Goal: Information Seeking & Learning: Learn about a topic

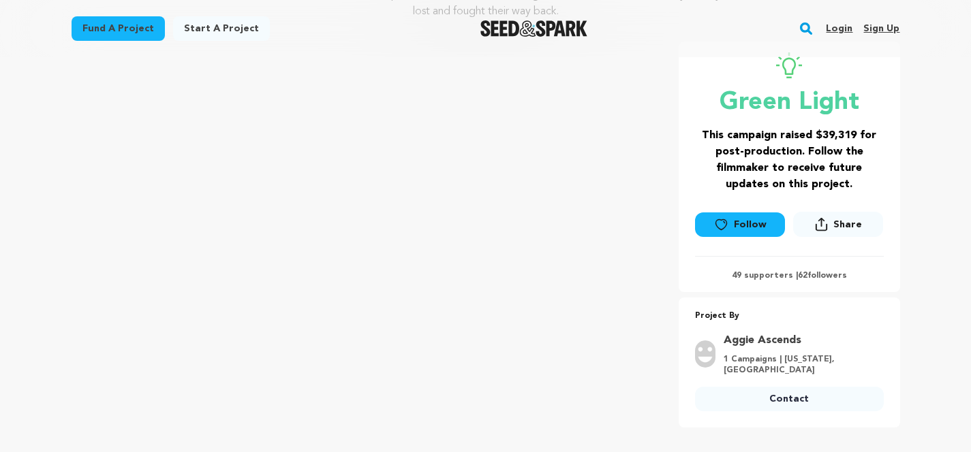
scroll to position [272, 0]
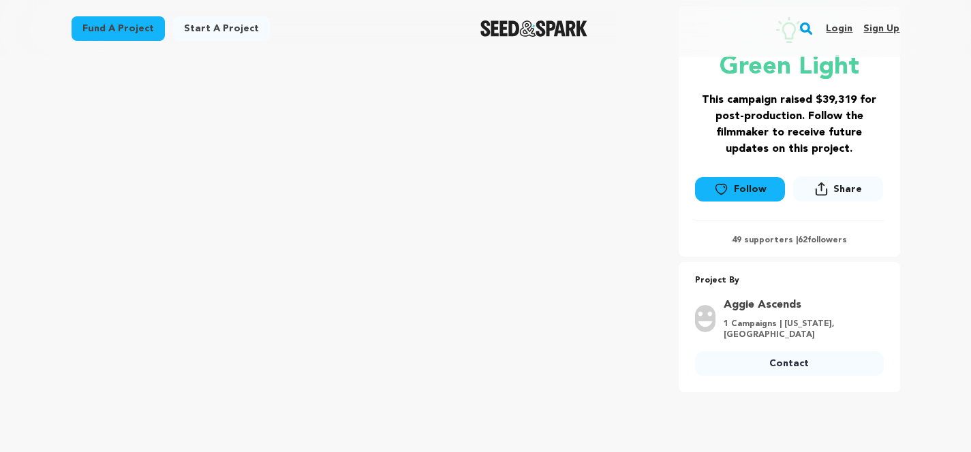
click at [720, 188] on icon at bounding box center [721, 190] width 14 height 14
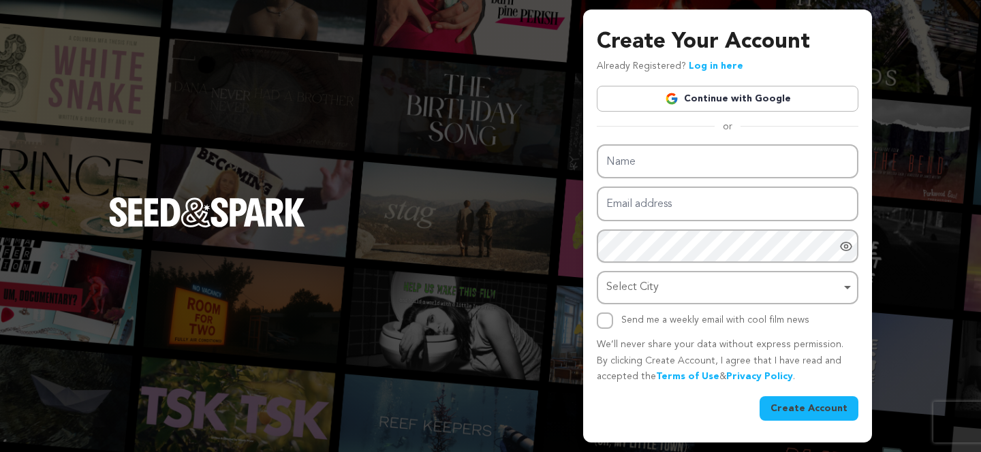
click at [497, 243] on div "Create Your Account Already Registered? Log in here Continue with Google or eyJ…" at bounding box center [490, 226] width 981 height 452
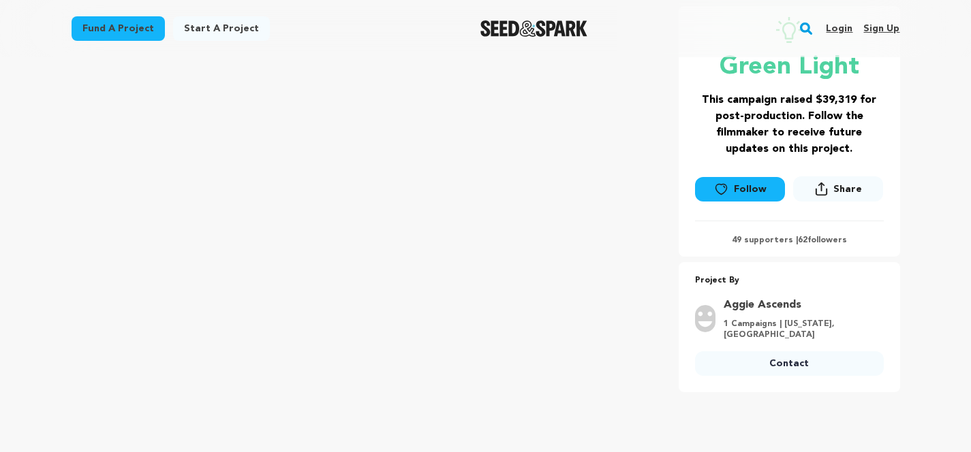
scroll to position [272, 0]
click at [797, 365] on link "Contact" at bounding box center [789, 364] width 189 height 25
